Goal: Task Accomplishment & Management: Manage account settings

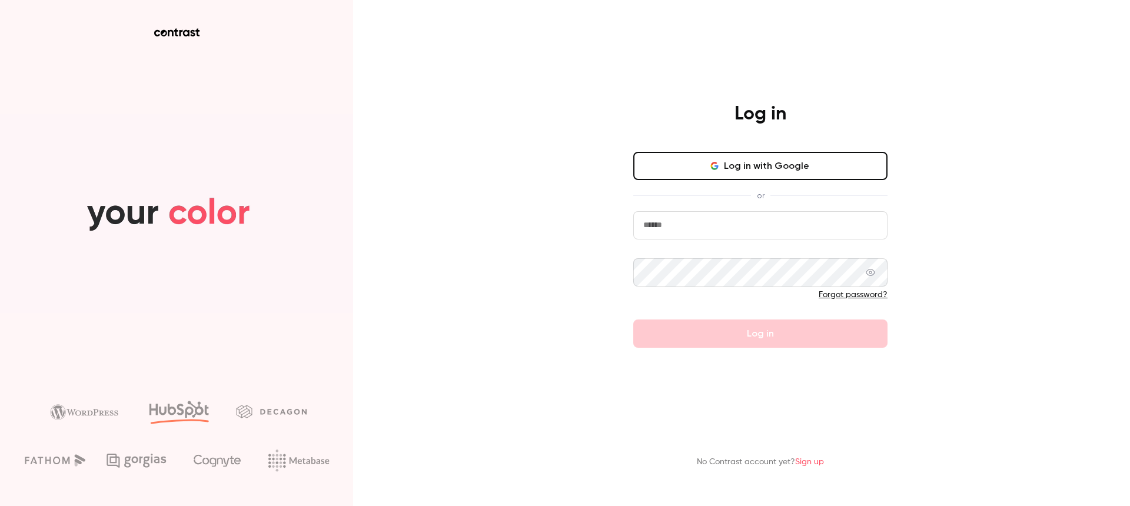
click at [798, 234] on input "email" at bounding box center [760, 225] width 254 height 28
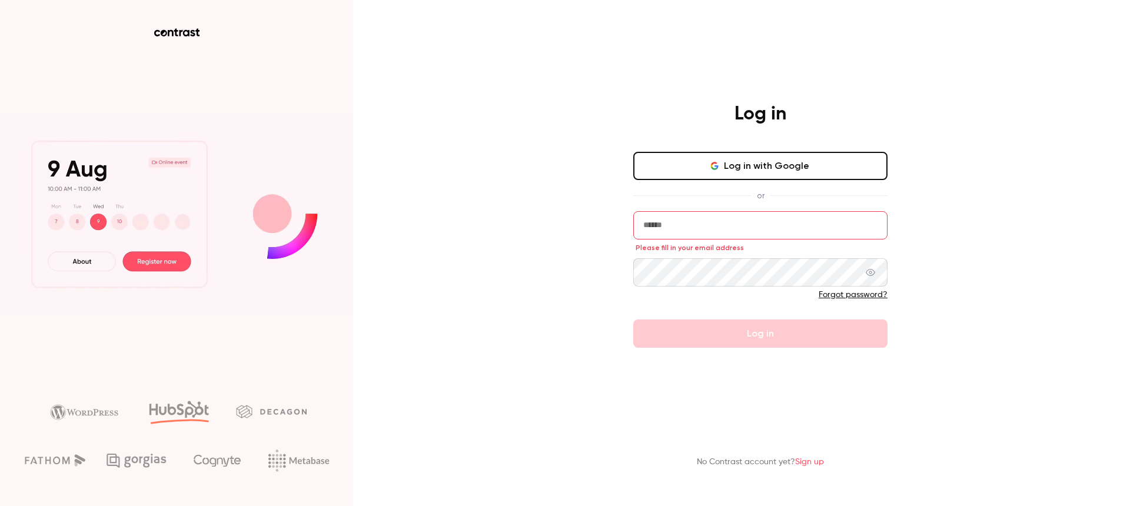
type input "**********"
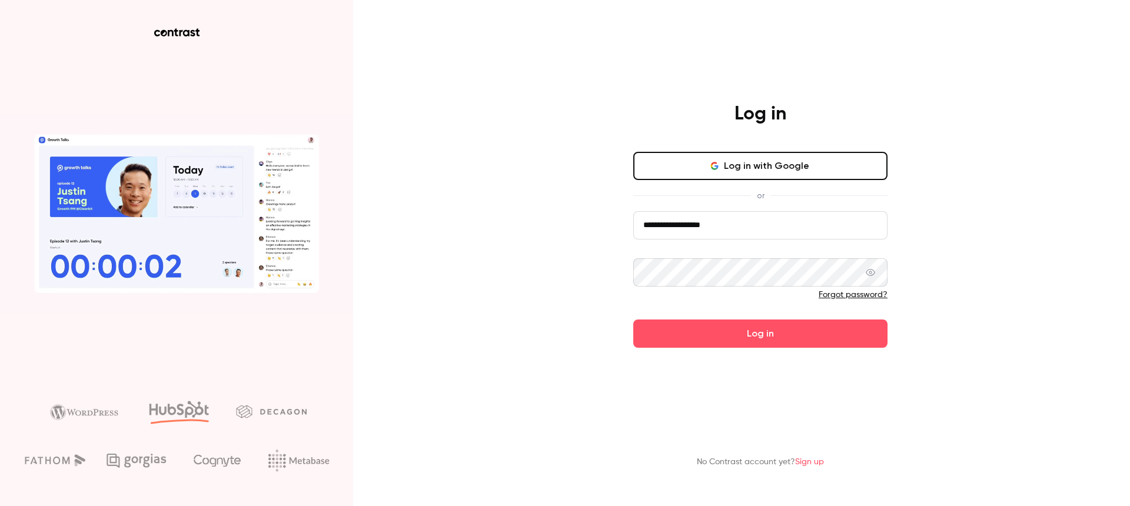
click at [687, 331] on button "Log in" at bounding box center [760, 333] width 254 height 28
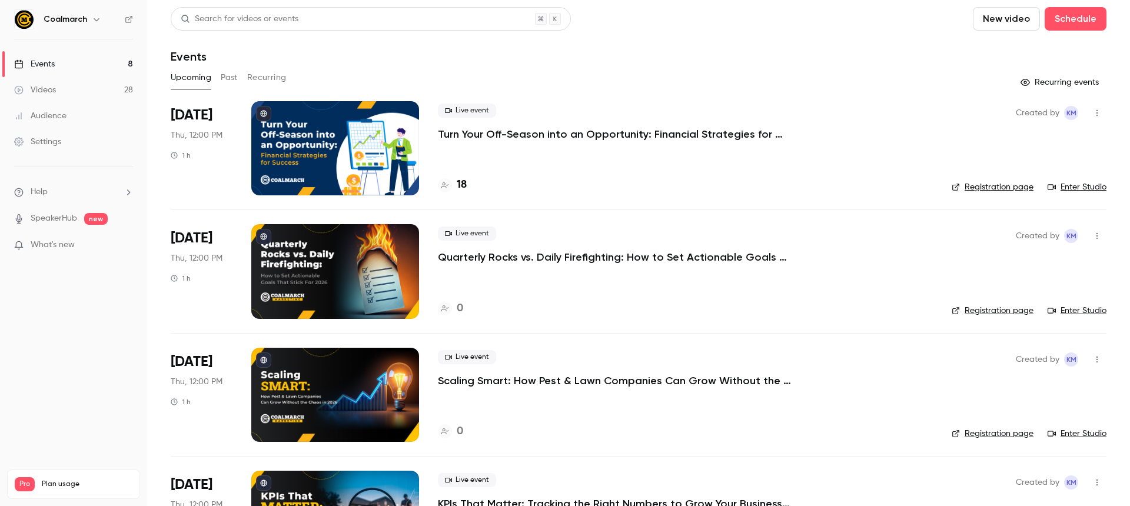
click at [68, 138] on link "Settings" at bounding box center [73, 142] width 147 height 26
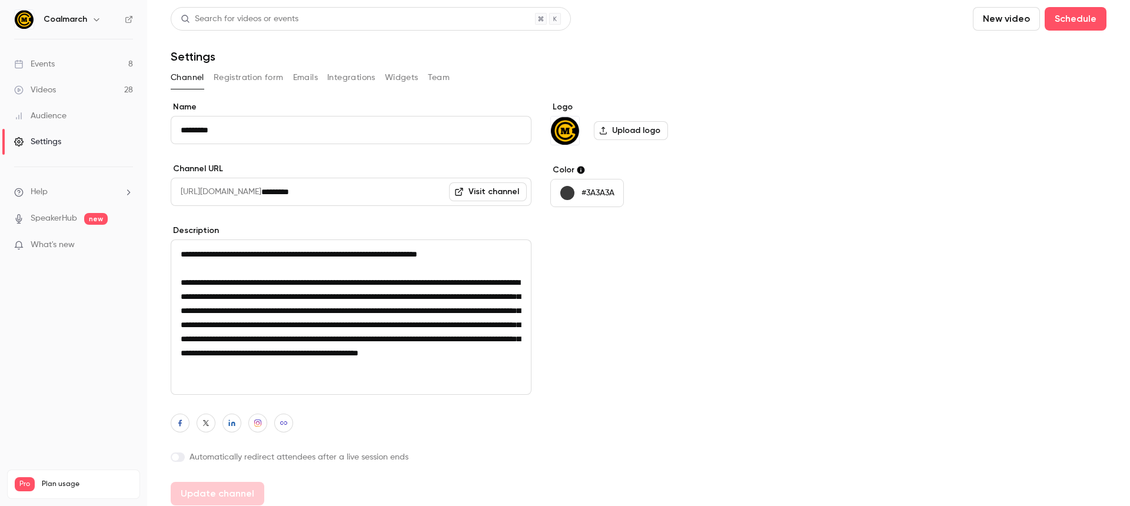
click at [345, 77] on button "Integrations" at bounding box center [351, 77] width 48 height 19
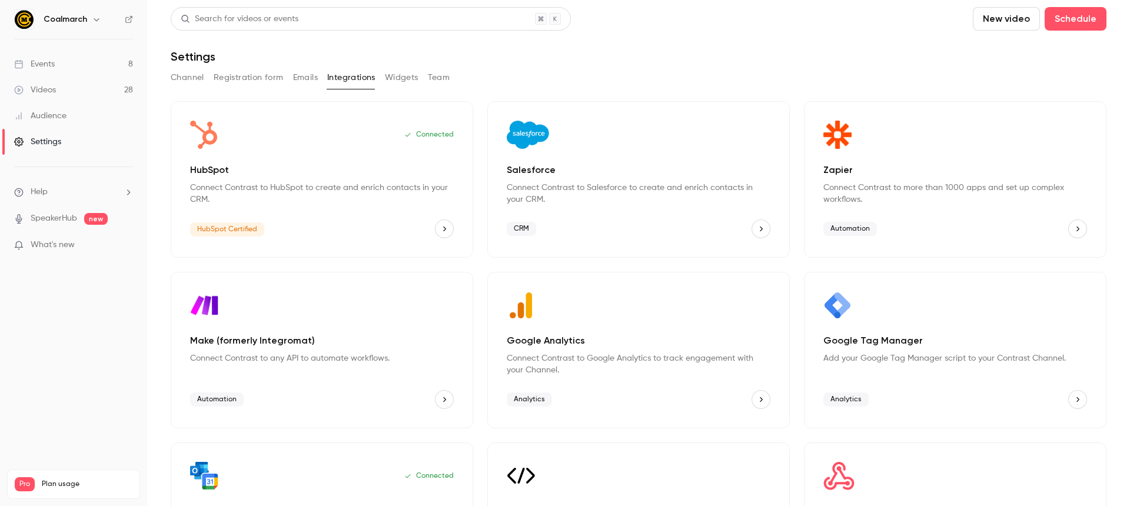
click at [441, 229] on icon "HubSpot" at bounding box center [444, 229] width 8 height 8
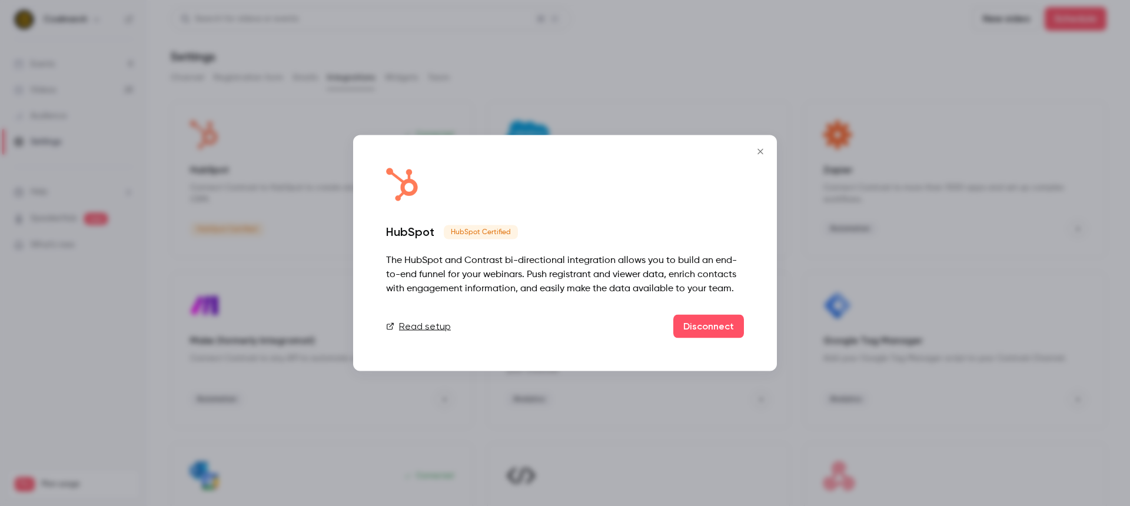
click at [755, 152] on icon "Close" at bounding box center [760, 151] width 14 height 9
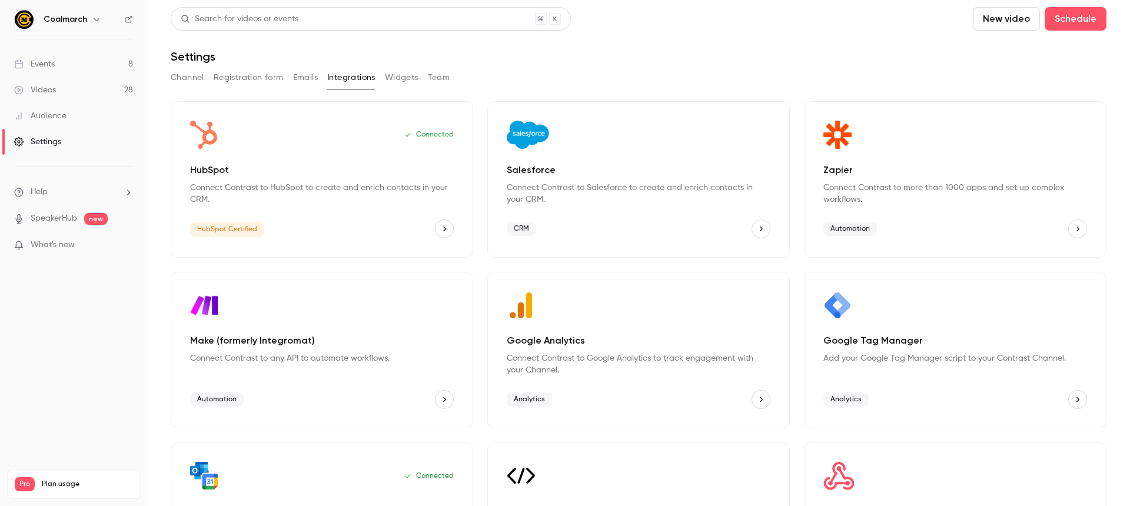
click at [444, 229] on icon "HubSpot" at bounding box center [444, 229] width 8 height 8
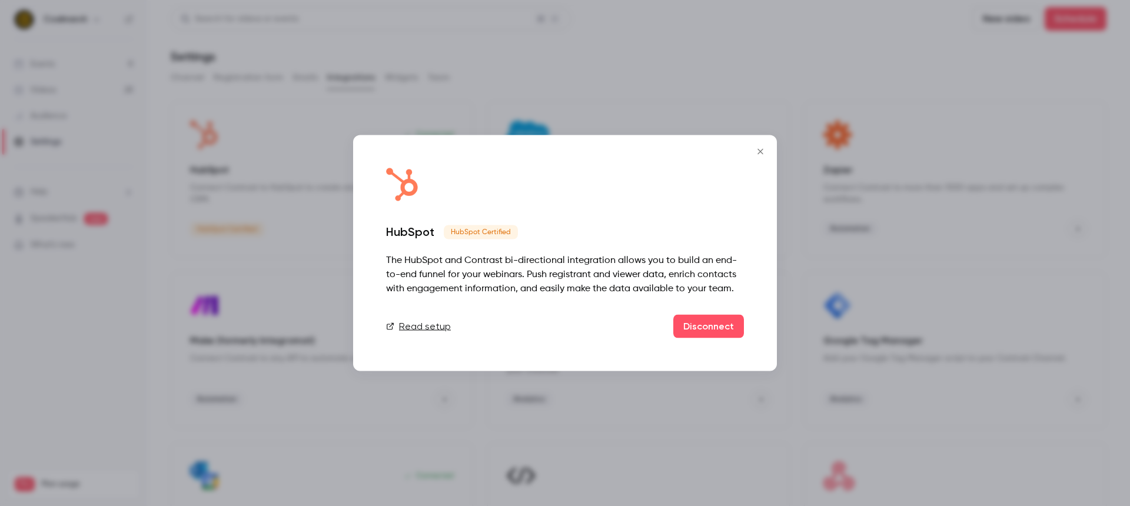
click at [433, 328] on link "Read setup" at bounding box center [418, 326] width 65 height 14
